Goal: Task Accomplishment & Management: Use online tool/utility

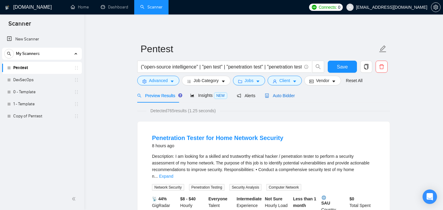
click at [270, 98] on div "Auto Bidder" at bounding box center [280, 95] width 30 height 7
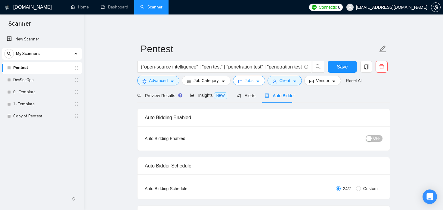
click at [250, 79] on span "Jobs" at bounding box center [249, 80] width 9 height 7
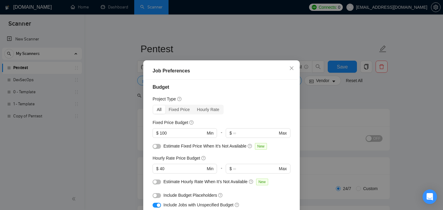
scroll to position [2, 0]
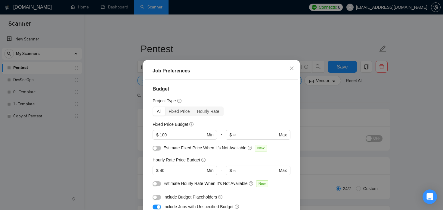
click at [398, 119] on div "Job Preferences Budget Project Type All Fixed Price Hourly Rate Fixed Price Bud…" at bounding box center [221, 105] width 443 height 210
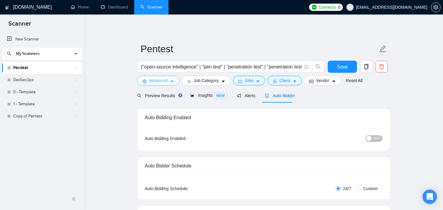
click at [161, 81] on span "Advanced" at bounding box center [158, 80] width 19 height 7
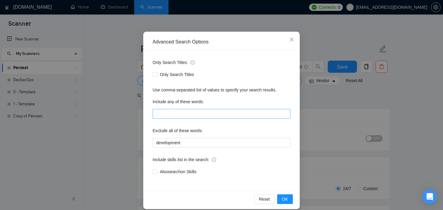
scroll to position [41, 0]
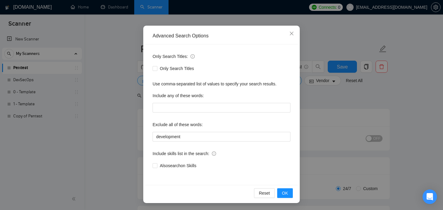
click at [358, 111] on div "Advanced Search Options Only Search Titles: Only Search Titles Use comma-separa…" at bounding box center [221, 105] width 443 height 210
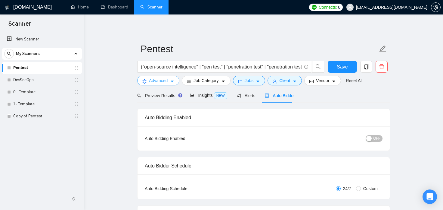
scroll to position [0, 0]
click at [240, 79] on span "folder" at bounding box center [240, 81] width 4 height 5
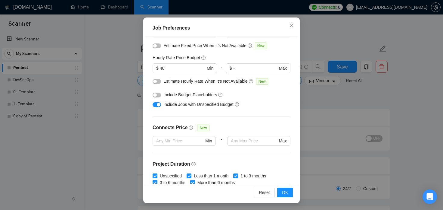
scroll to position [60, 0]
click at [334, 151] on div "Job Preferences Budget Project Type All Fixed Price Hourly Rate Fixed Price Bud…" at bounding box center [221, 105] width 443 height 210
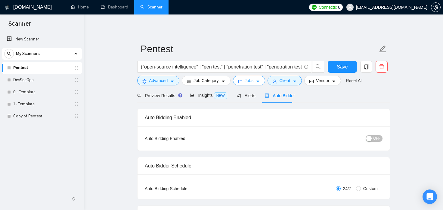
scroll to position [0, 0]
click at [293, 81] on icon "caret-down" at bounding box center [295, 81] width 4 height 4
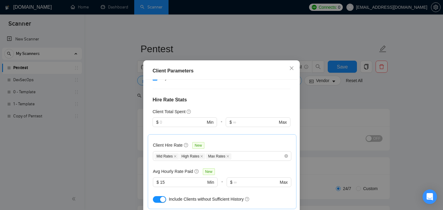
scroll to position [228, 0]
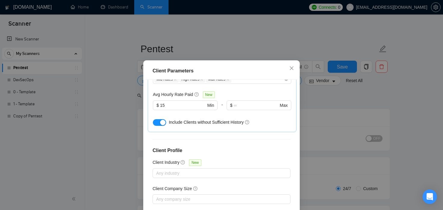
click at [408, 85] on div "Client Parameters Client Location Include Client Countries Select Exclude Clien…" at bounding box center [221, 105] width 443 height 210
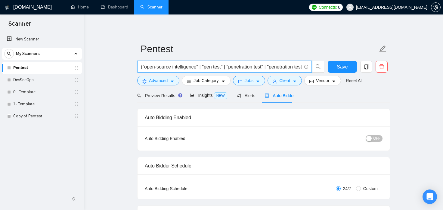
click at [291, 66] on input "("open-source intelligence" | "pen test" | "penetration test" | "penetration te…" at bounding box center [221, 67] width 161 height 8
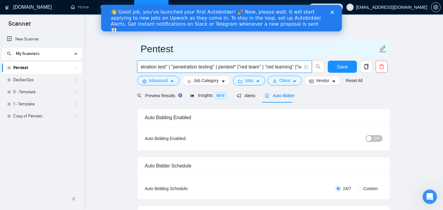
scroll to position [0, 0]
